Goal: Task Accomplishment & Management: Complete application form

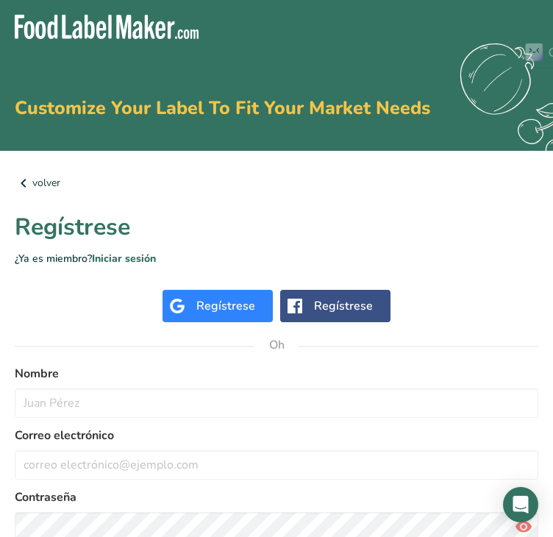
scroll to position [110, 0]
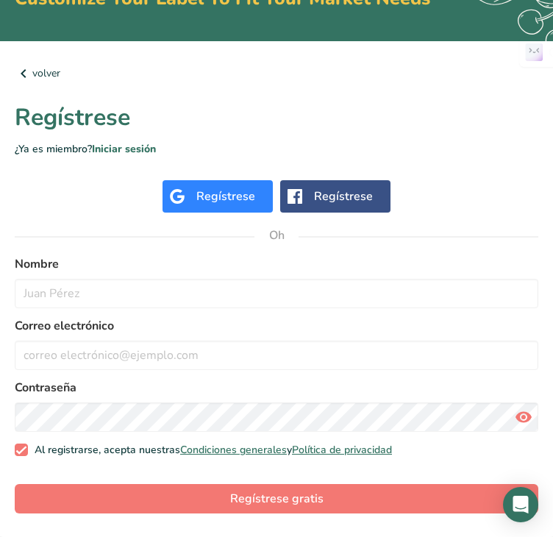
click at [237, 192] on font "Regístrese" at bounding box center [225, 196] width 59 height 16
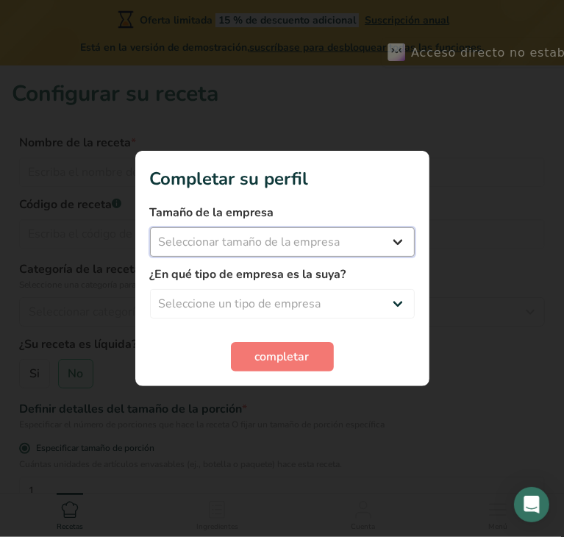
click at [250, 240] on select "Seleccionar tamaño de la empresa Menos de 10 empleados De 10 a 50 empleados De …" at bounding box center [282, 241] width 265 height 29
select select "1"
click at [150, 227] on select "Seleccionar tamaño de la empresa Menos de 10 empleados De 10 a 50 empleados De …" at bounding box center [282, 241] width 265 height 29
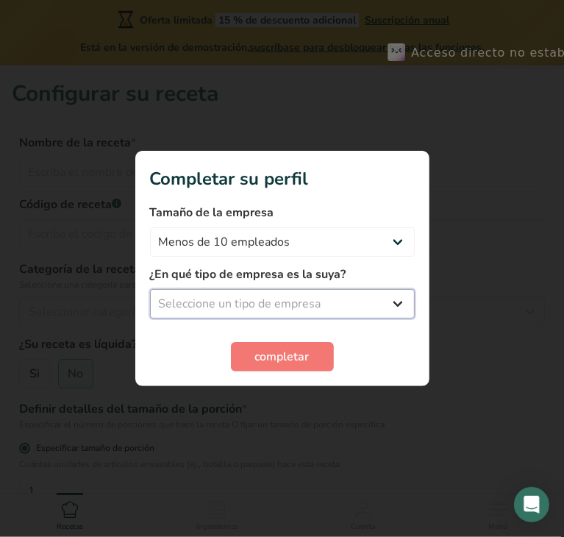
click at [300, 306] on select "Seleccione un tipo de empresa Fabricante de alimentos envasados Restaurante y c…" at bounding box center [282, 303] width 265 height 29
select select "1"
click at [150, 289] on select "Seleccione un tipo de empresa Fabricante de alimentos envasados Restaurante y c…" at bounding box center [282, 303] width 265 height 29
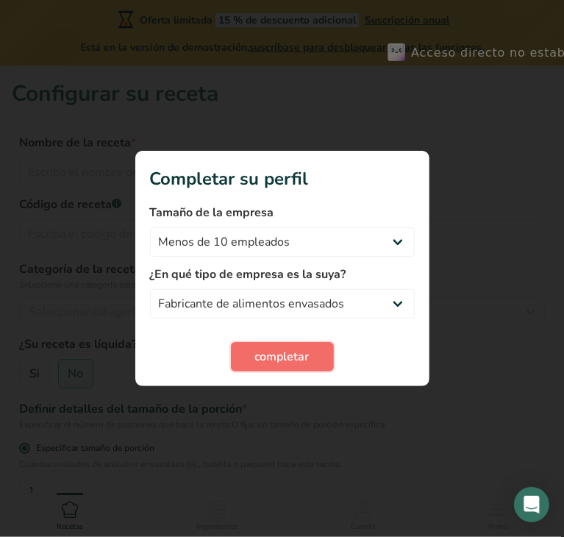
click at [287, 342] on button "completar" at bounding box center [282, 356] width 103 height 29
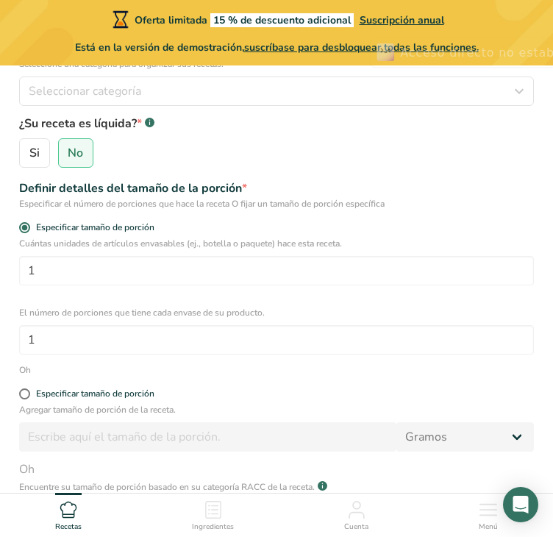
scroll to position [454, 0]
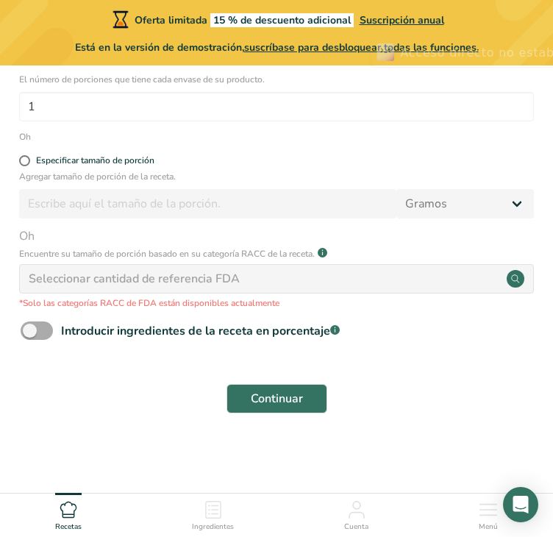
click at [45, 330] on span at bounding box center [37, 330] width 32 height 18
click at [30, 330] on input "Introducir ingredientes de la receta en porcentaje .a-a{fill:#347362;}.b-a{fill…" at bounding box center [26, 331] width 10 height 10
checkbox input "true"
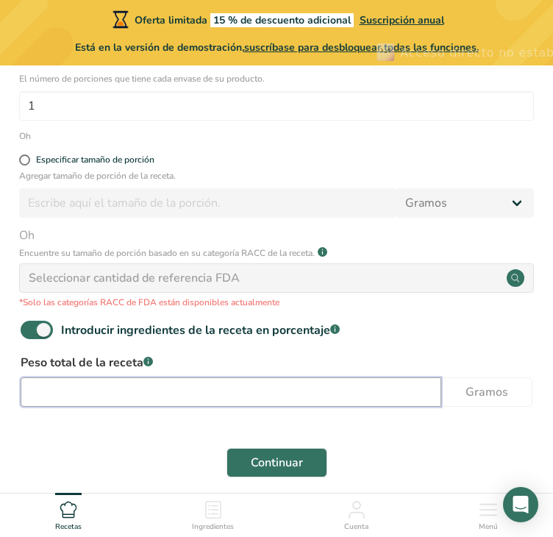
click at [160, 392] on input "number" at bounding box center [231, 391] width 420 height 29
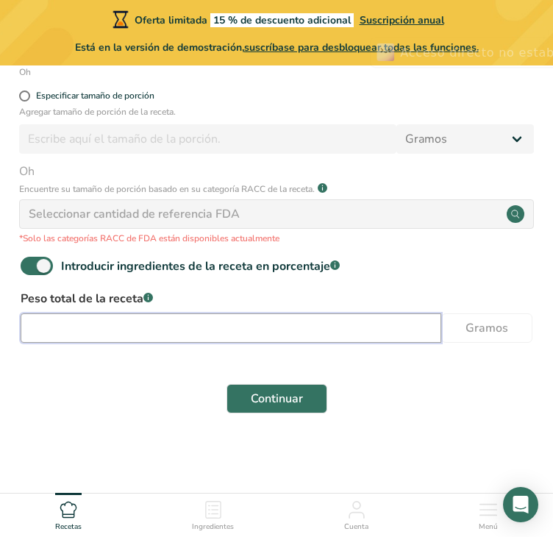
scroll to position [372, 0]
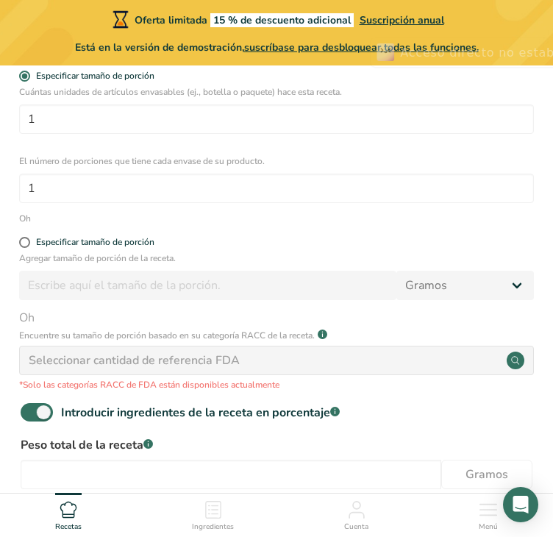
click at [220, 509] on icon at bounding box center [213, 510] width 18 height 18
